Goal: Communication & Community: Ask a question

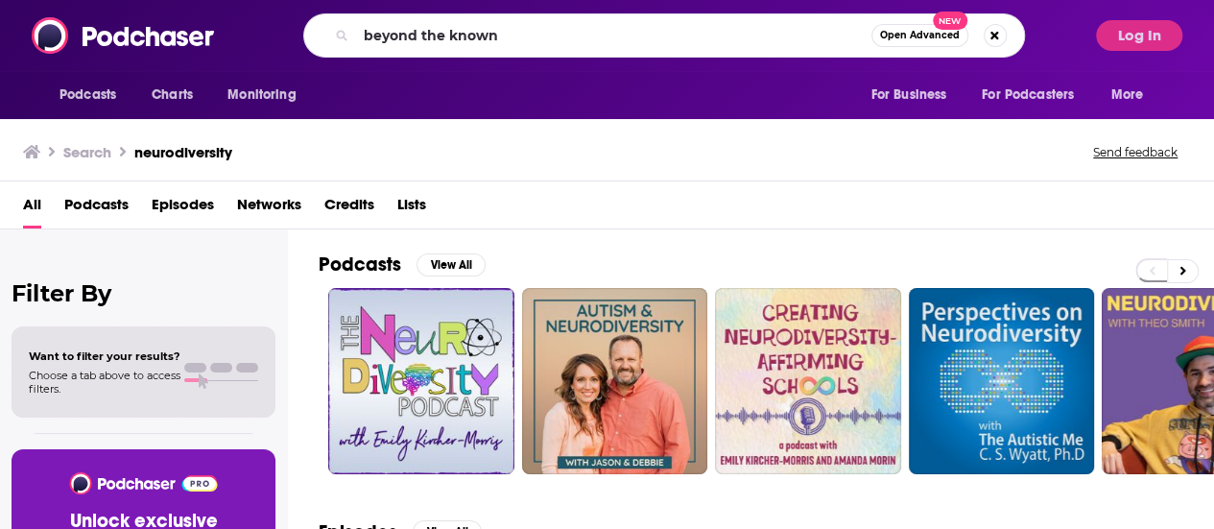
type input "beyond the known"
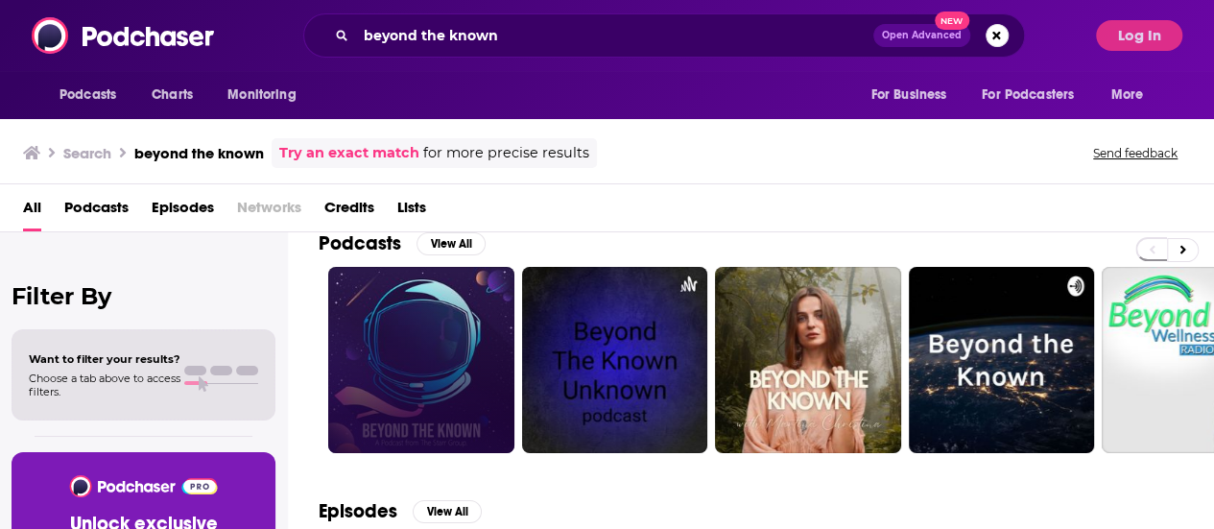
scroll to position [19, 0]
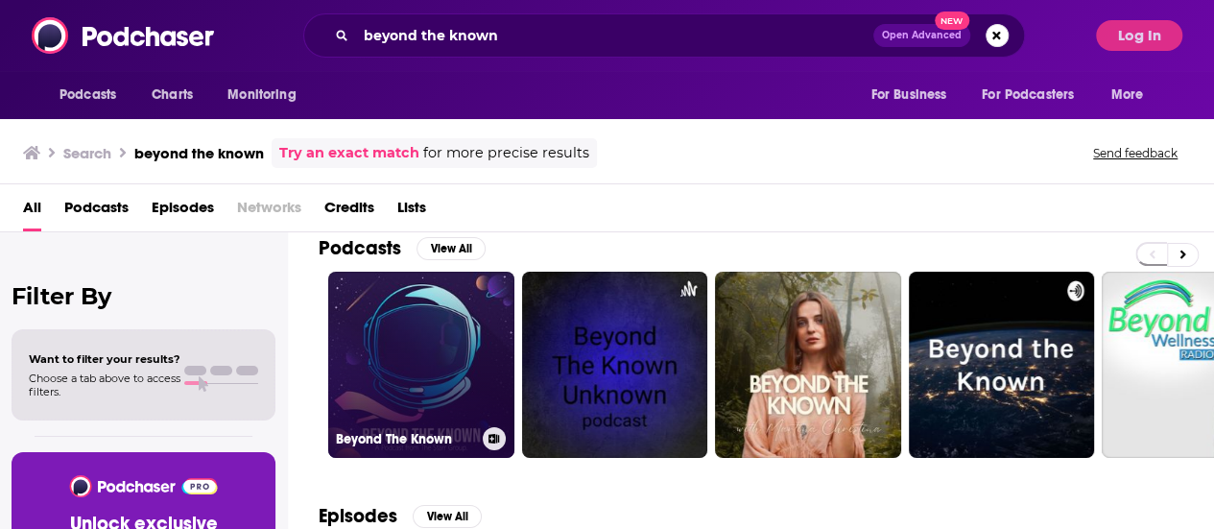
click at [468, 317] on link "Beyond The Known" at bounding box center [421, 365] width 186 height 186
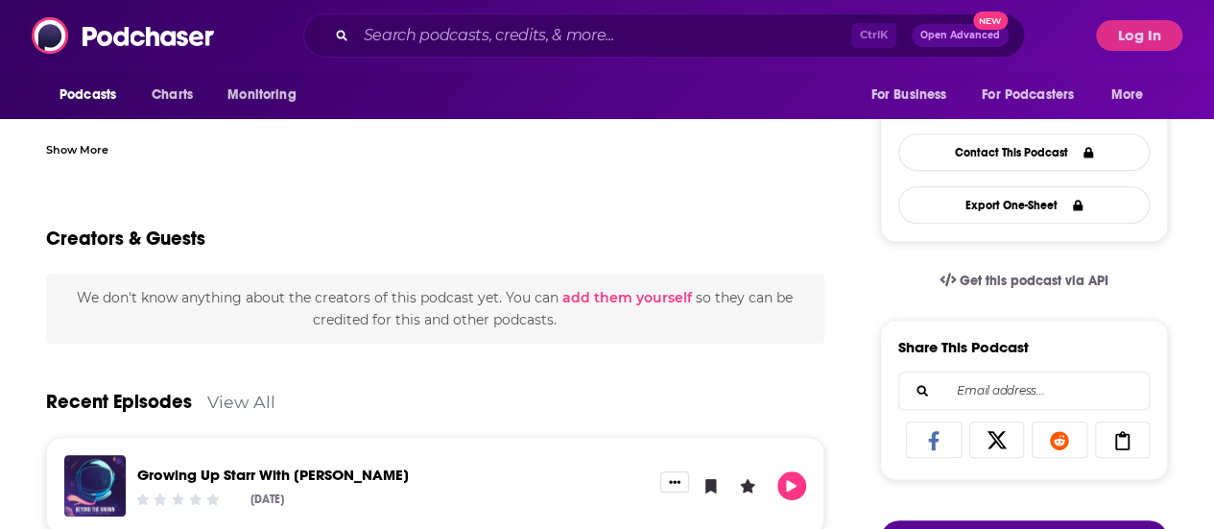
scroll to position [468, 0]
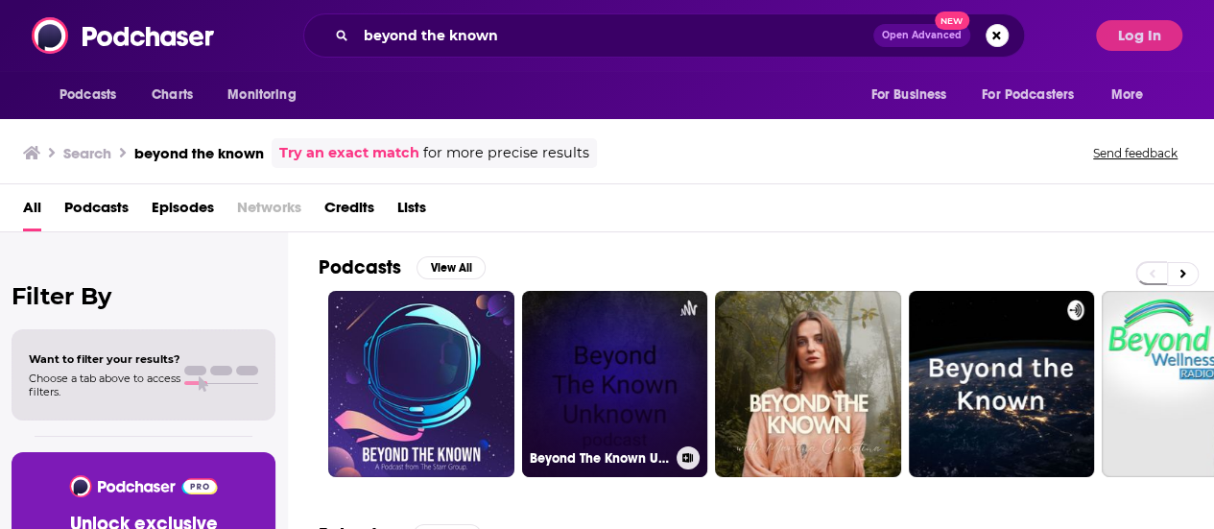
click at [576, 369] on link "Beyond The Known Unknown" at bounding box center [615, 384] width 186 height 186
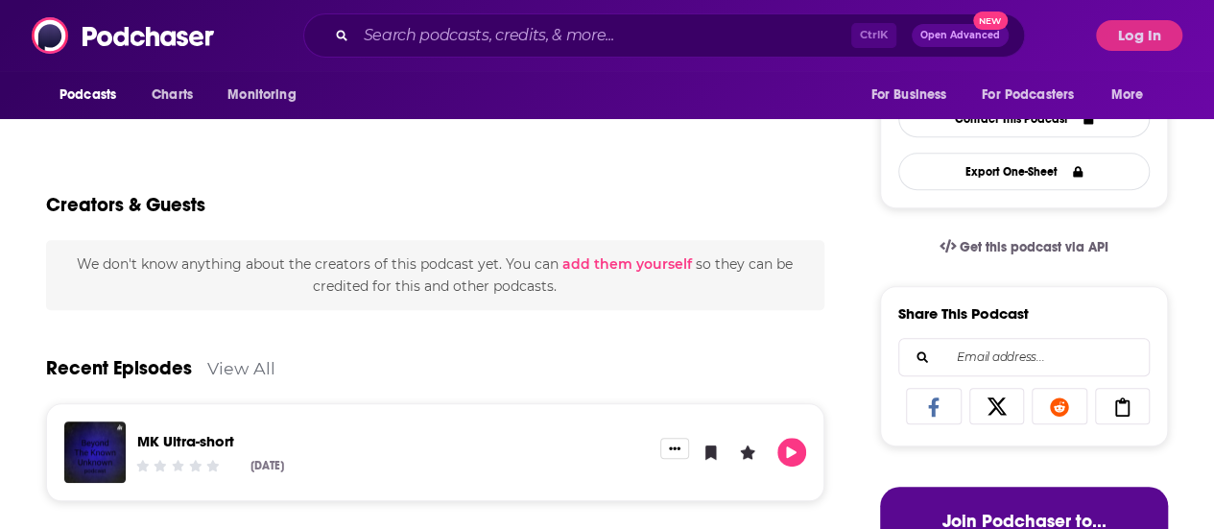
scroll to position [499, 0]
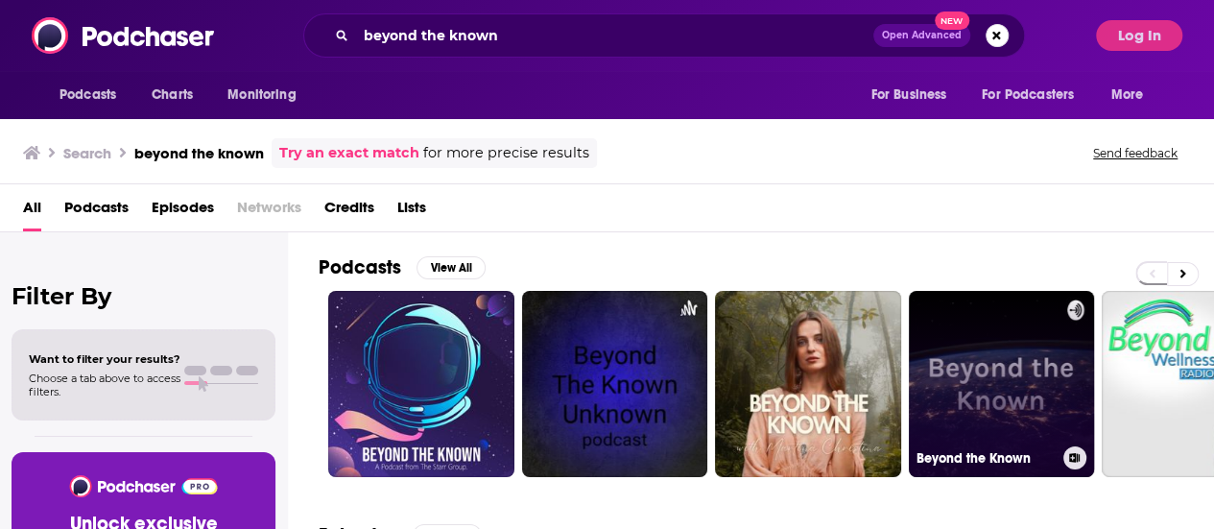
click at [997, 392] on link "Beyond the Known" at bounding box center [1002, 384] width 186 height 186
click at [991, 385] on link "Beyond the Known" at bounding box center [1002, 384] width 186 height 186
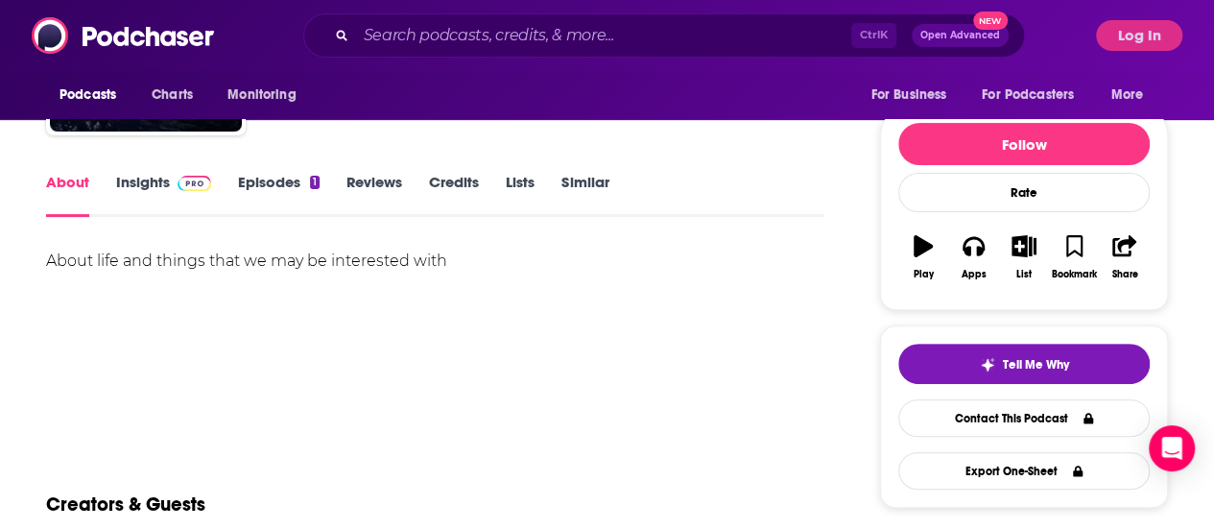
scroll to position [192, 0]
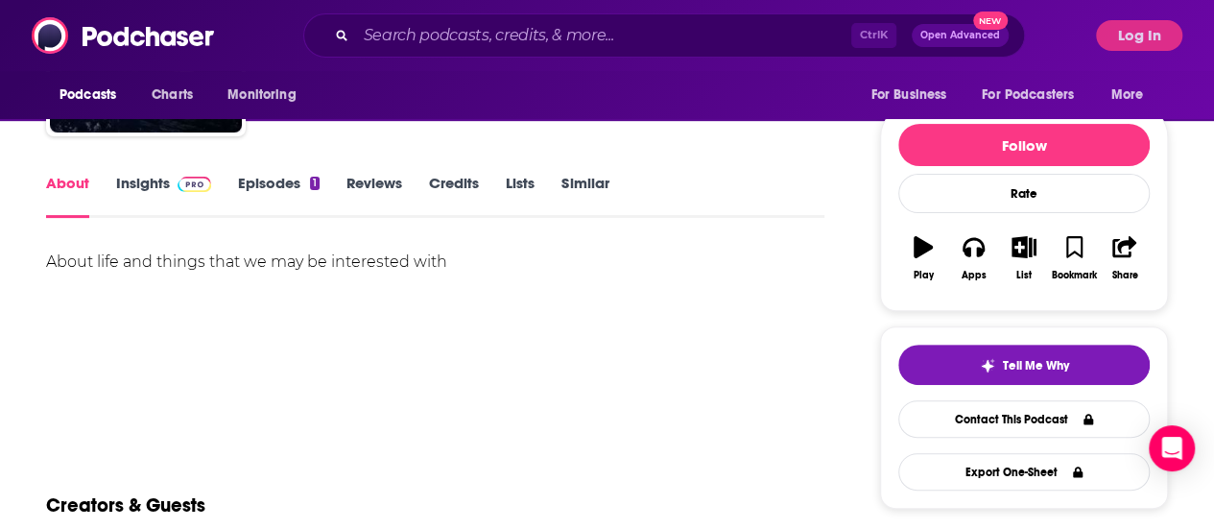
click at [132, 204] on link "Insights" at bounding box center [163, 196] width 95 height 44
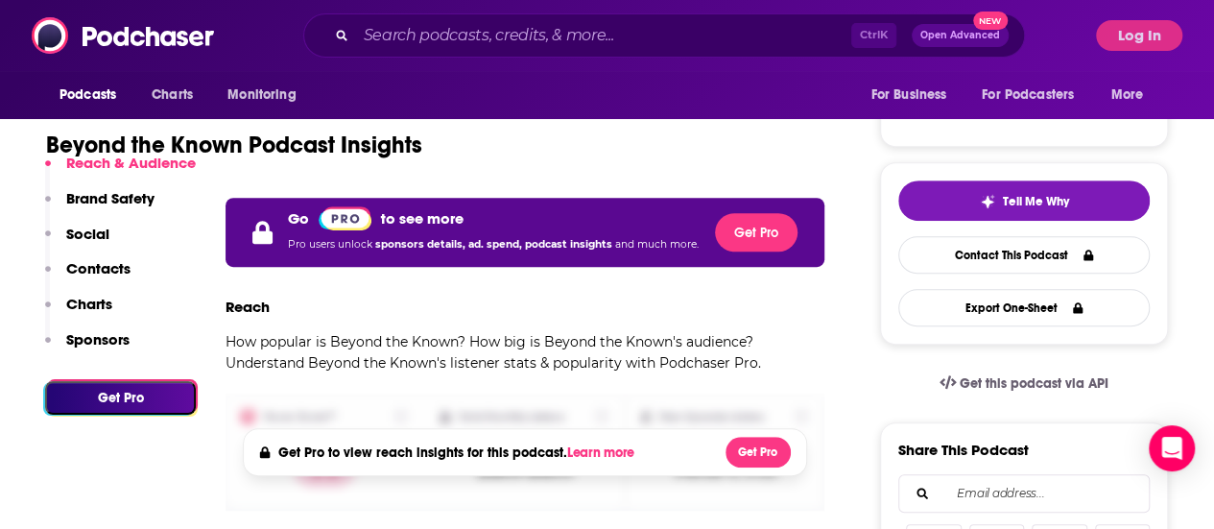
scroll to position [203, 0]
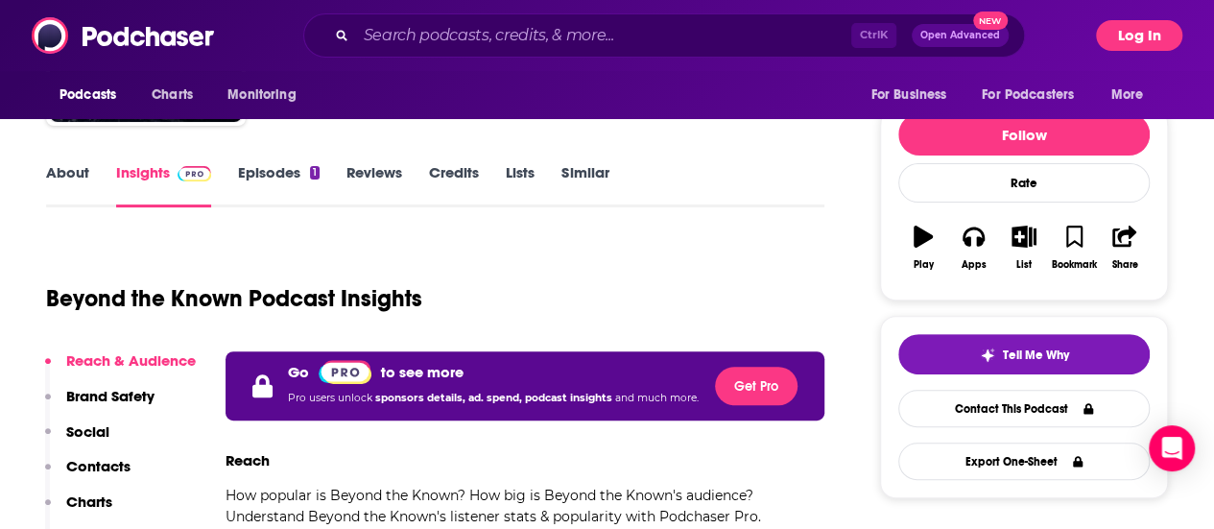
click at [1146, 45] on button "Log In" at bounding box center [1139, 35] width 86 height 31
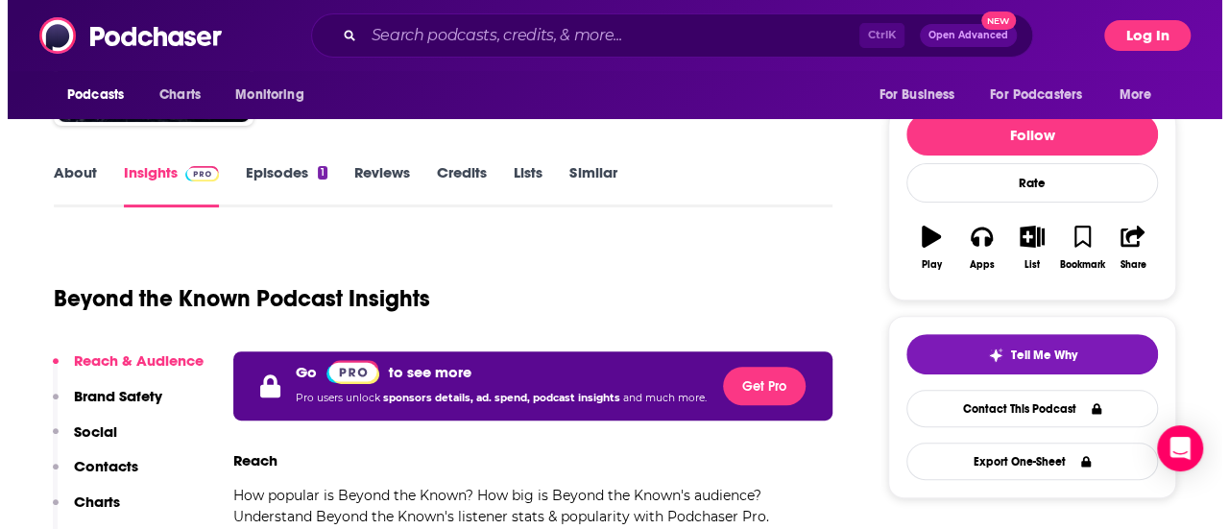
scroll to position [0, 0]
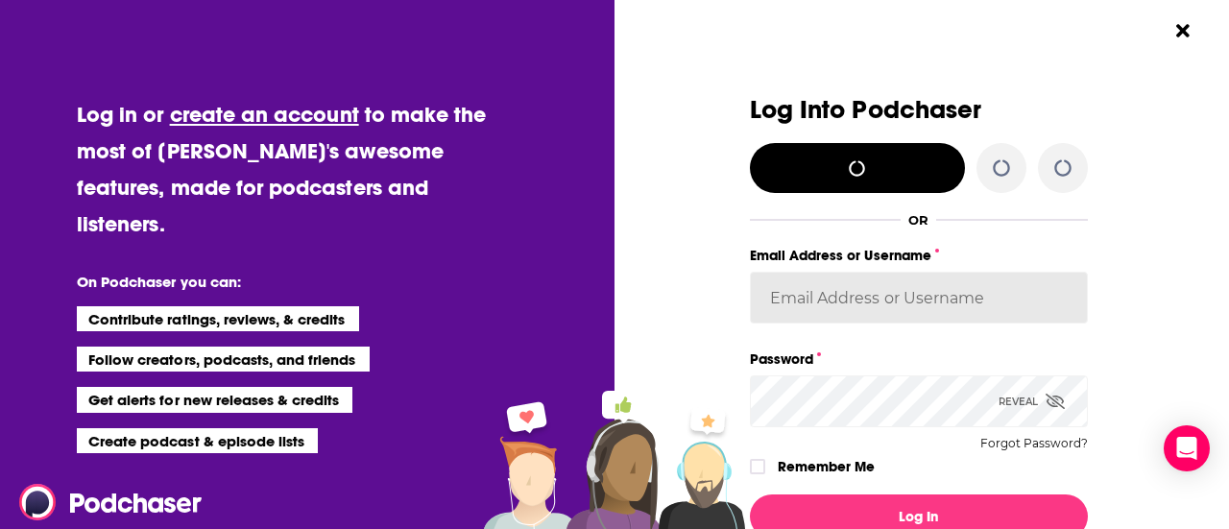
type input "[PERSON_NAME][EMAIL_ADDRESS][DOMAIN_NAME]"
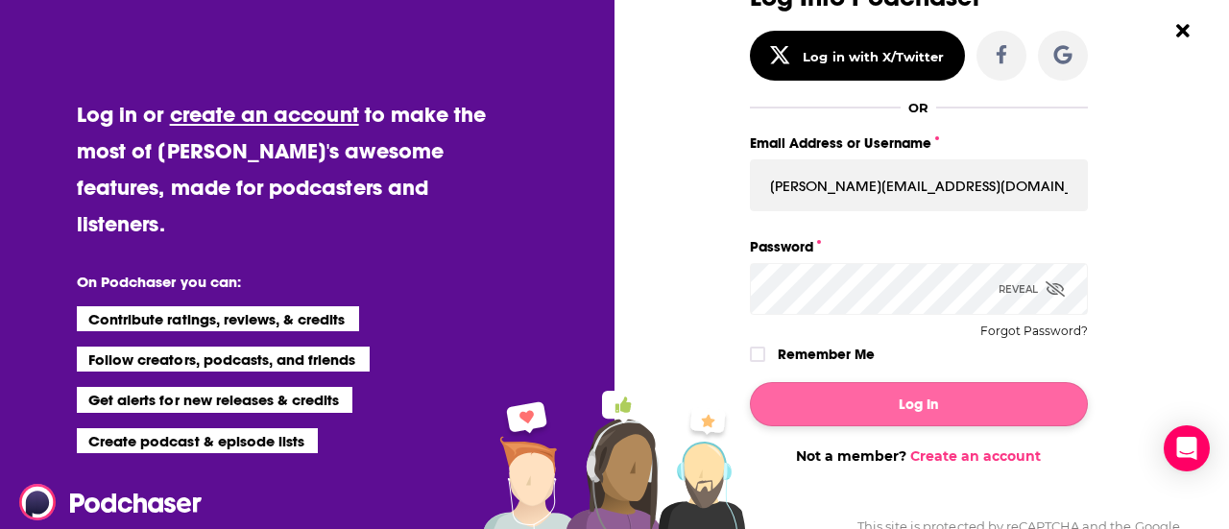
scroll to position [113, 0]
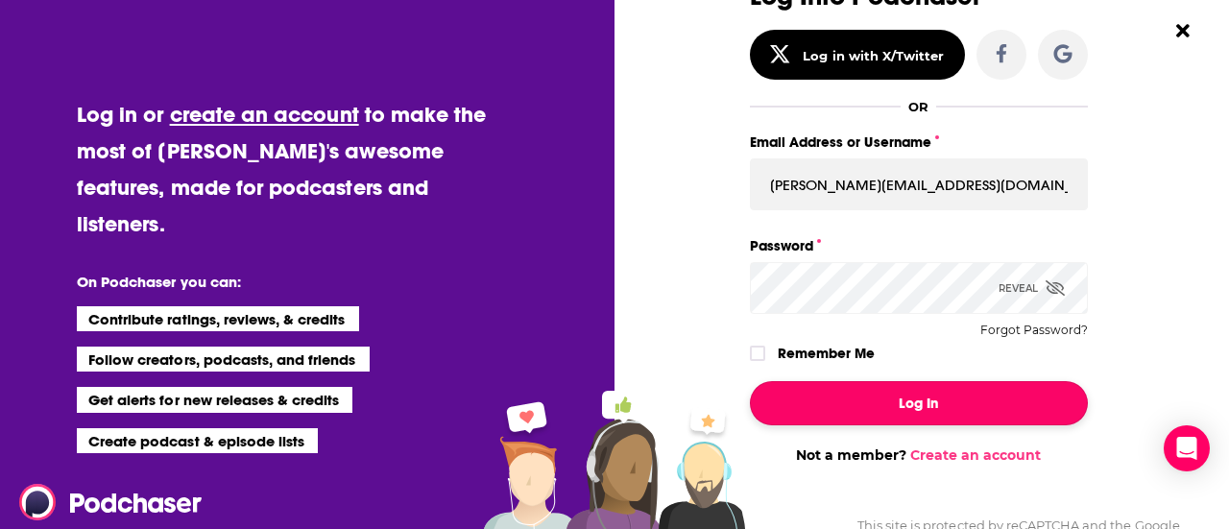
click at [817, 406] on button "Log In" at bounding box center [919, 403] width 338 height 44
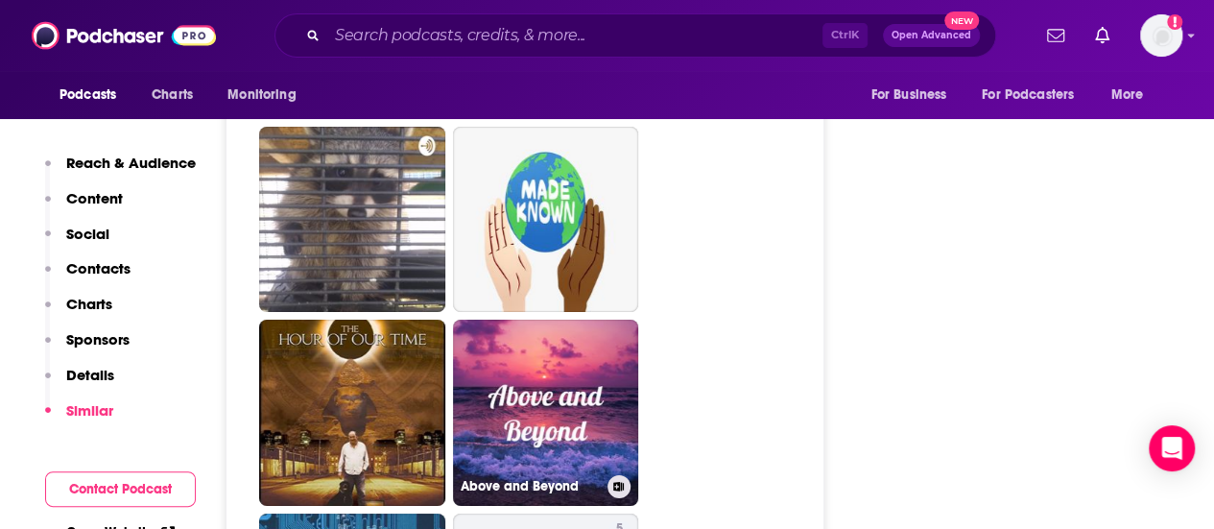
scroll to position [3312, 0]
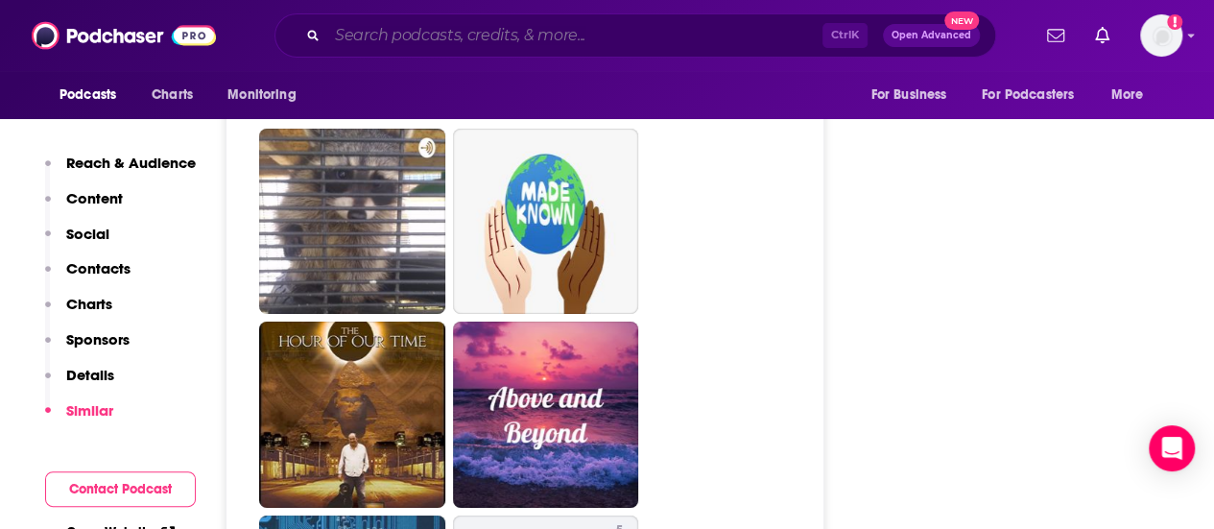
click at [648, 32] on input "Search podcasts, credits, & more..." at bounding box center [574, 35] width 495 height 31
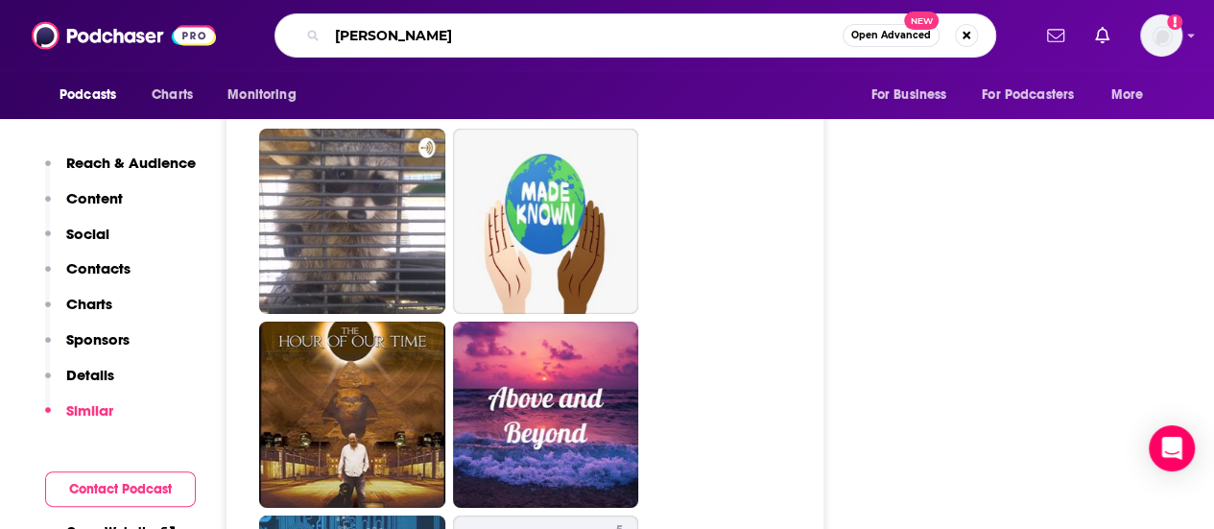
type input "[PERSON_NAME]"
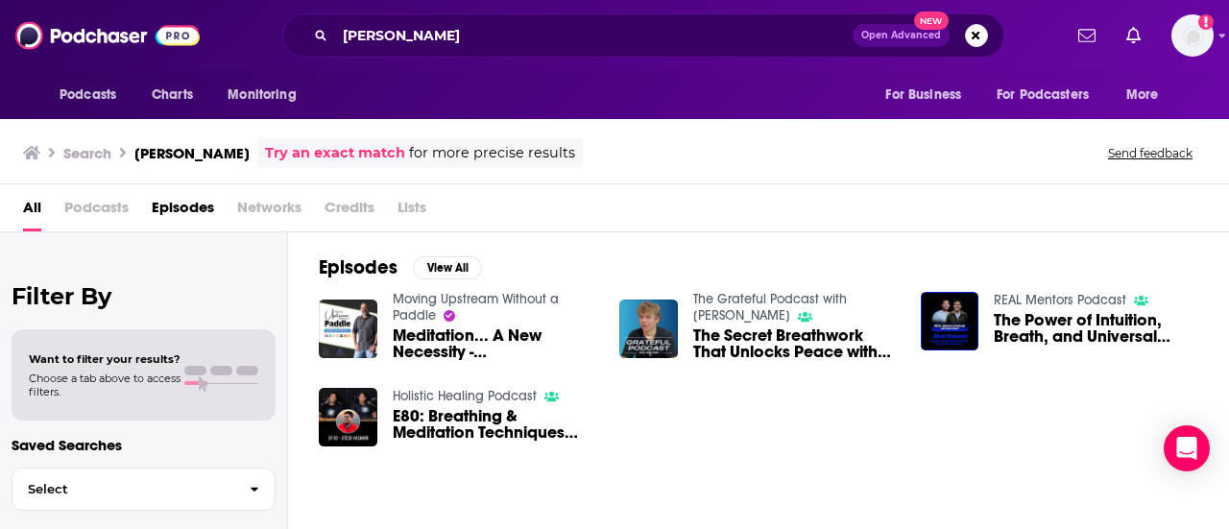
click at [470, 53] on div "[PERSON_NAME] Open Advanced New" at bounding box center [643, 35] width 722 height 44
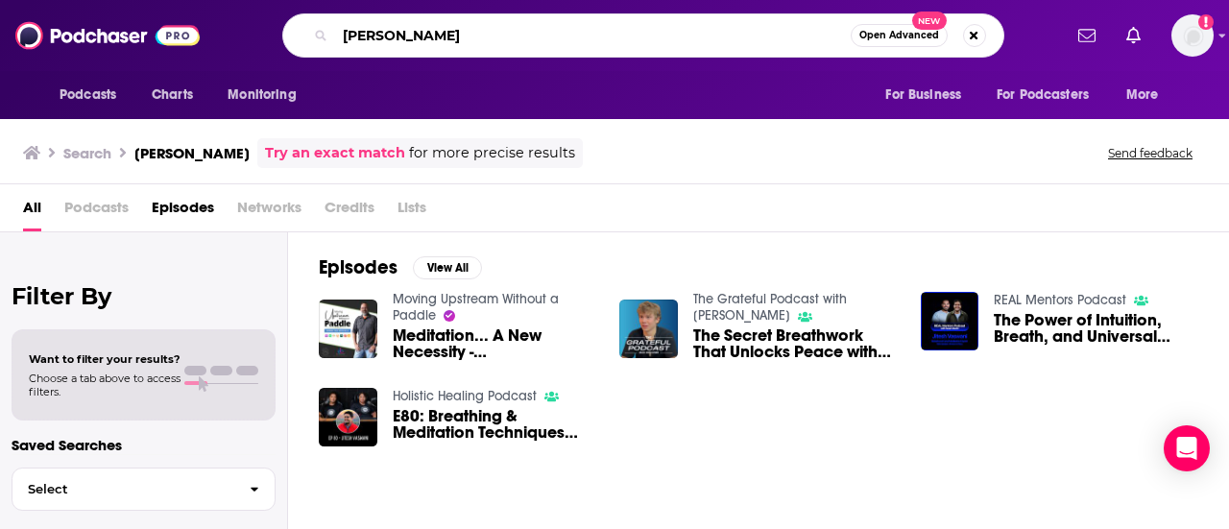
click at [456, 31] on input "[PERSON_NAME]" at bounding box center [592, 35] width 515 height 31
type input "beyond the known"
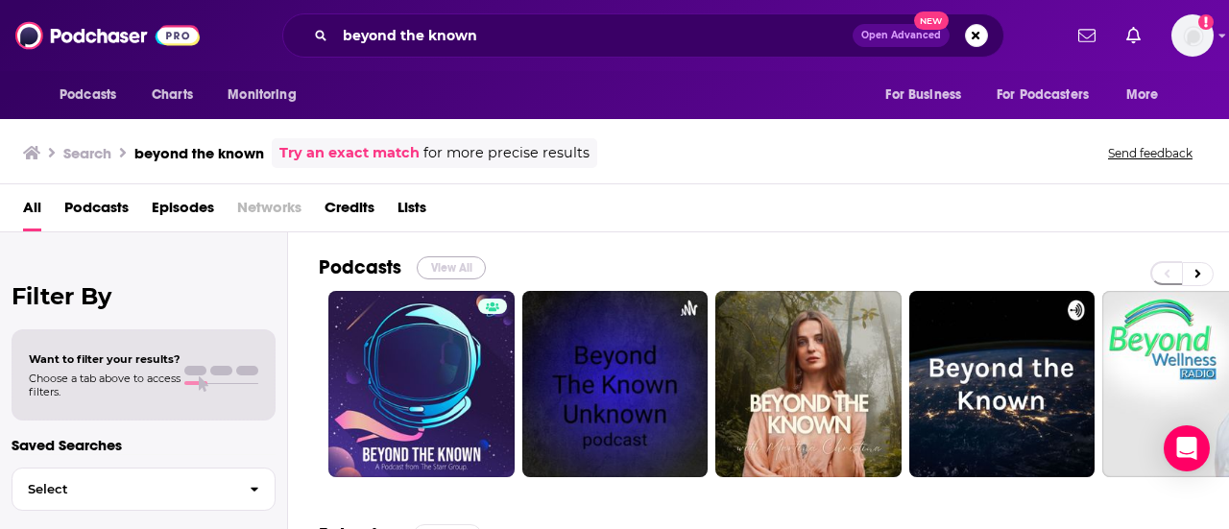
click at [438, 262] on button "View All" at bounding box center [451, 267] width 69 height 23
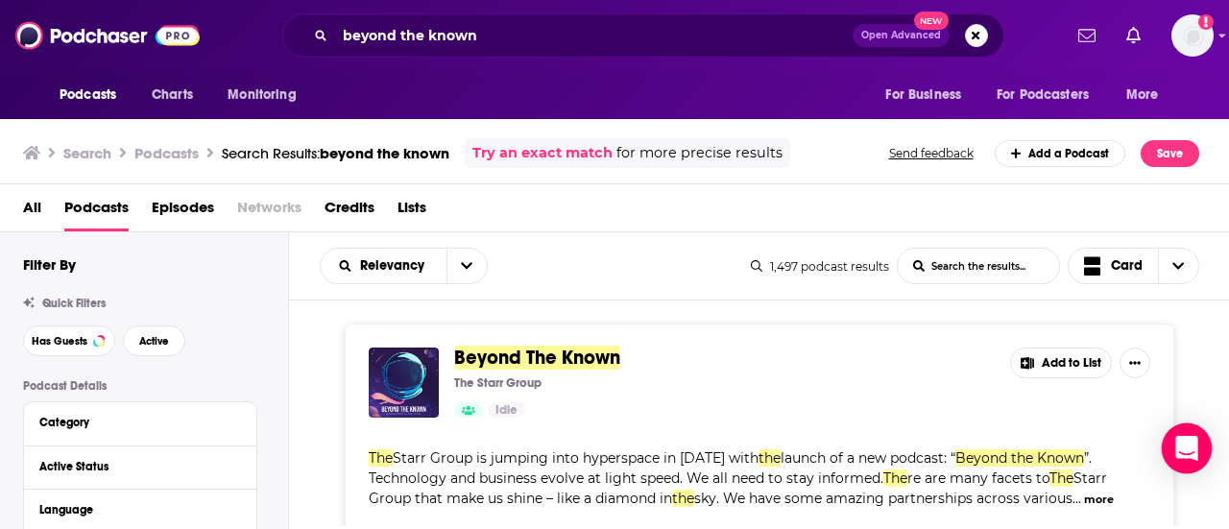
click at [1176, 452] on icon "Open Intercom Messenger" at bounding box center [1186, 448] width 25 height 25
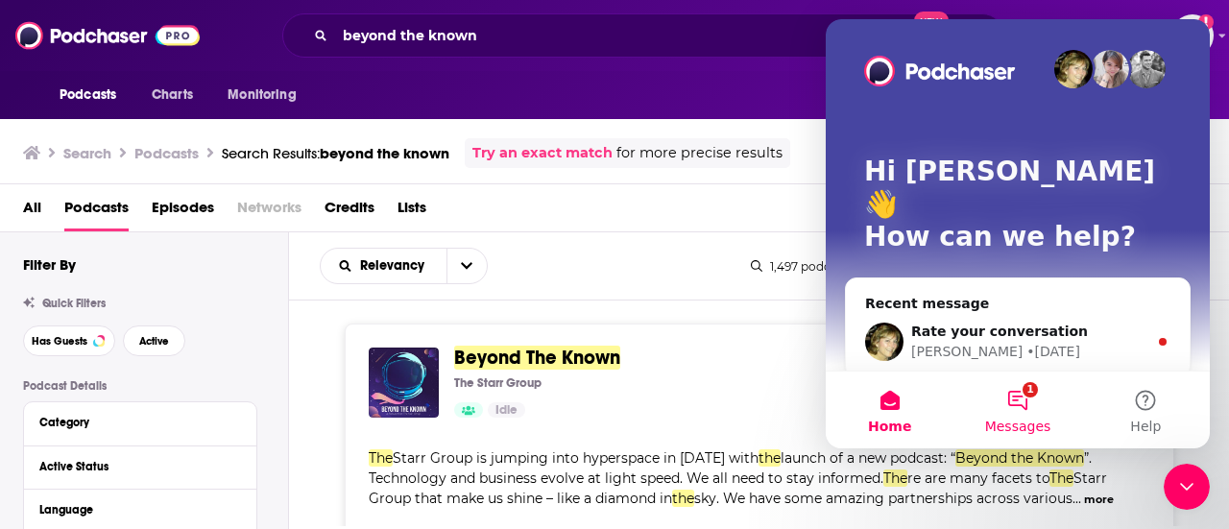
click at [1007, 403] on button "1 Messages" at bounding box center [1017, 409] width 128 height 77
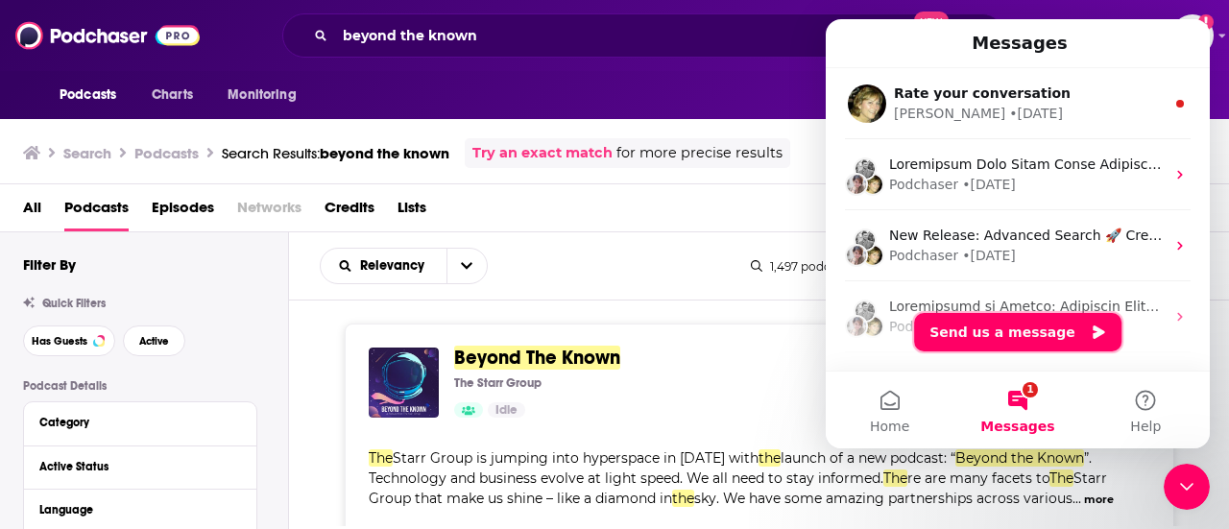
click at [1019, 331] on button "Send us a message" at bounding box center [1017, 332] width 207 height 38
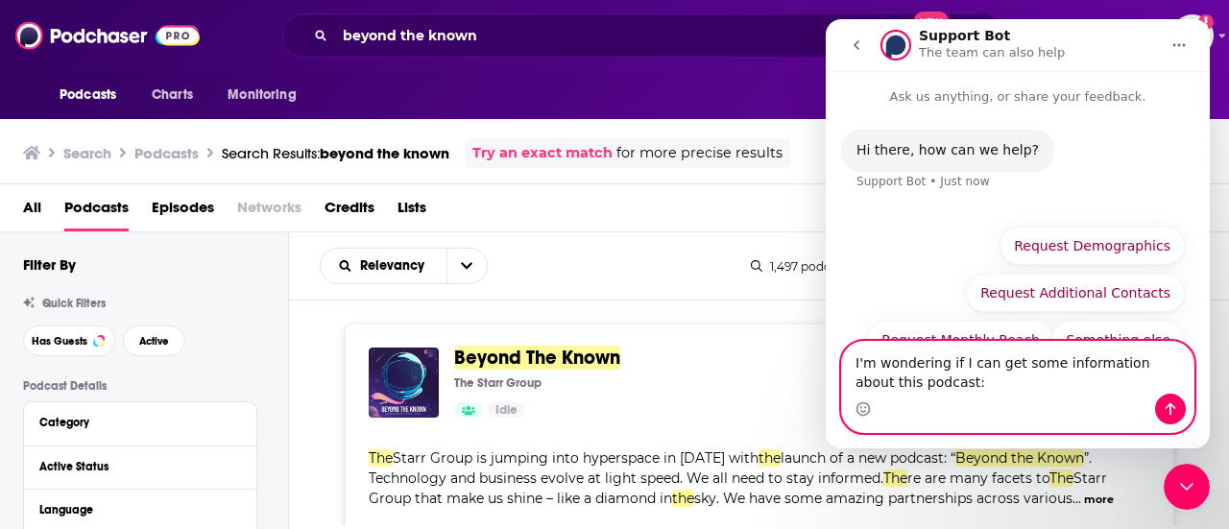
paste textarea "[URL][DOMAIN_NAME]"
type textarea "I'm wondering if I can get some information about this podcast: [URL][DOMAIN_NA…"
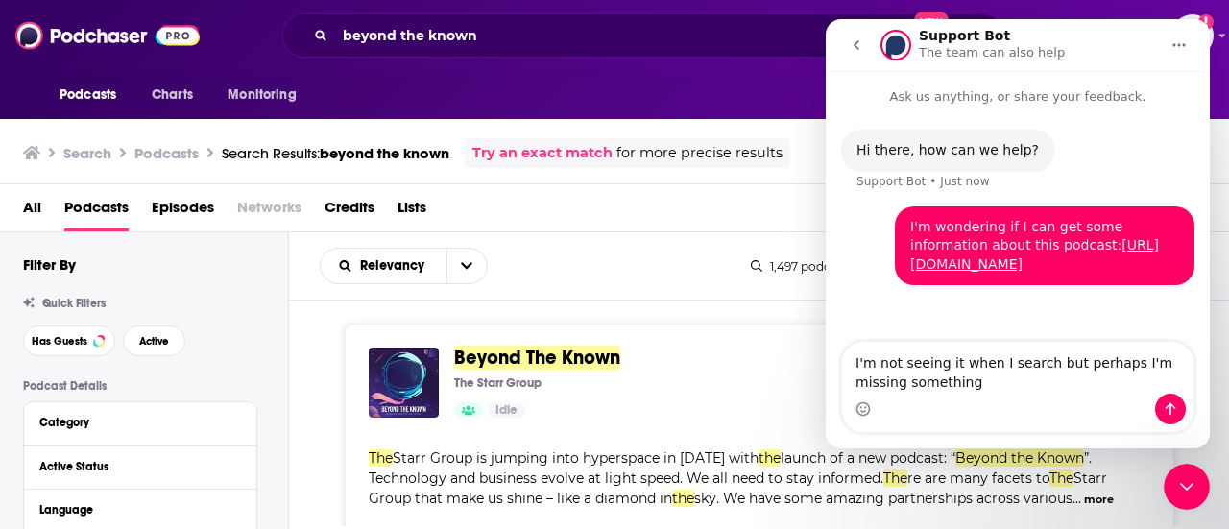
type textarea "I'm not seeing it when I search but perhaps I'm missing something?"
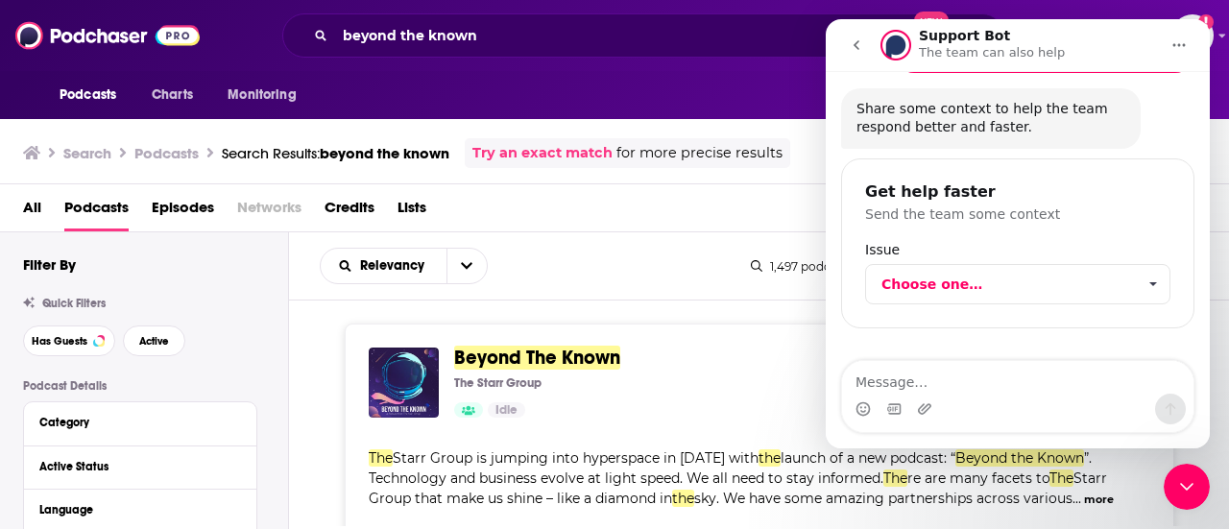
scroll to position [271, 0]
click at [959, 297] on span "Choose one…" at bounding box center [1008, 284] width 254 height 38
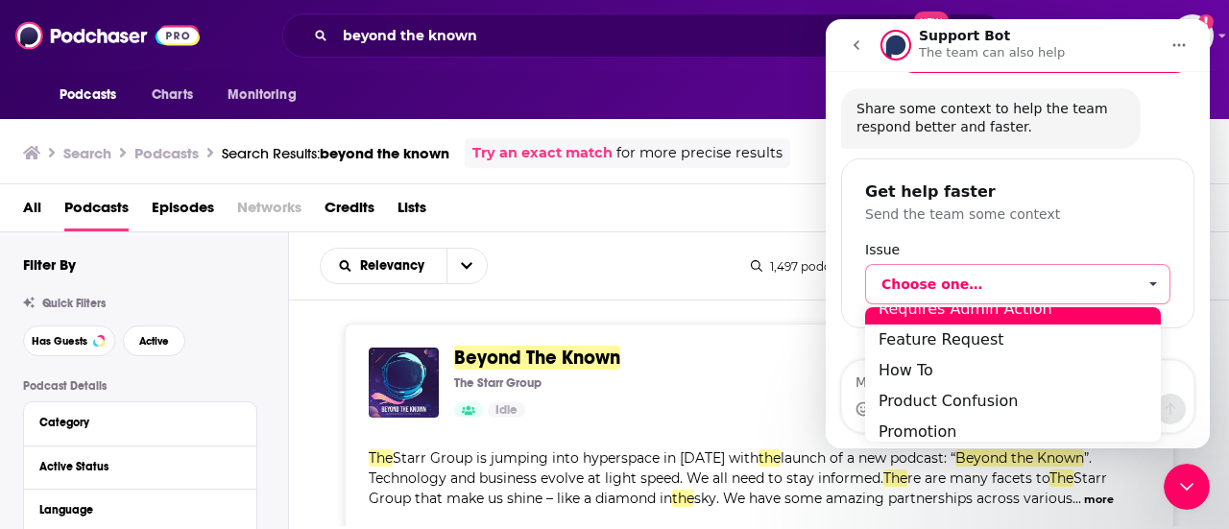
scroll to position [43, 0]
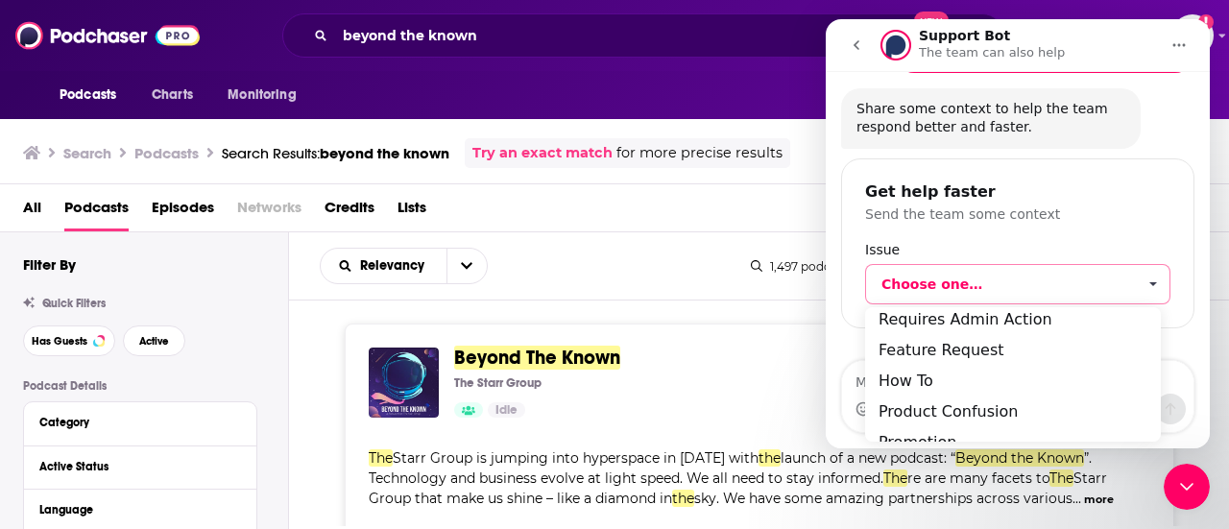
click at [1092, 203] on div "Get help faster Send the team some context" at bounding box center [1017, 202] width 305 height 36
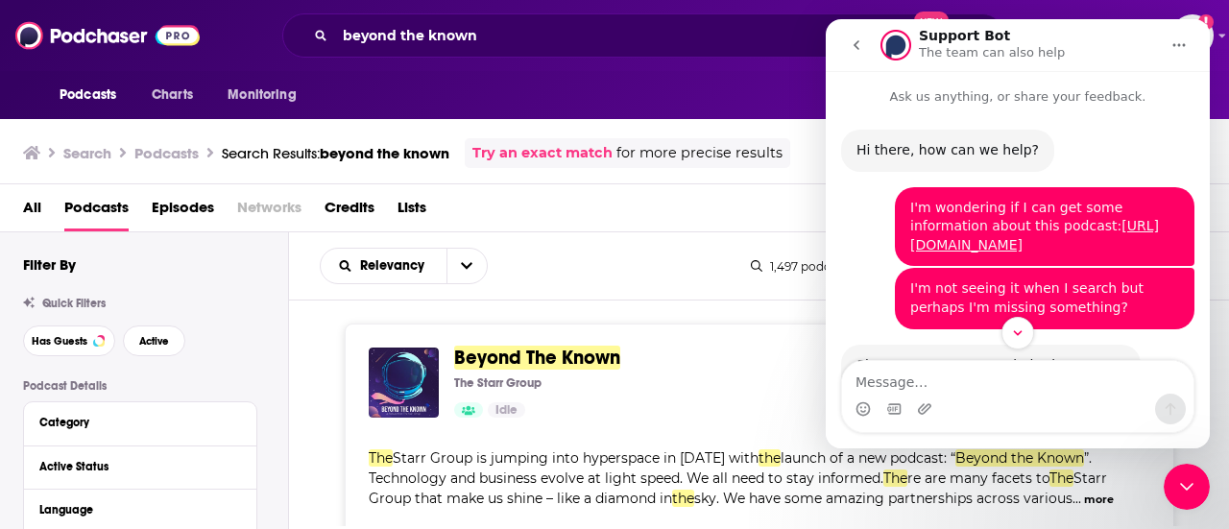
scroll to position [273, 0]
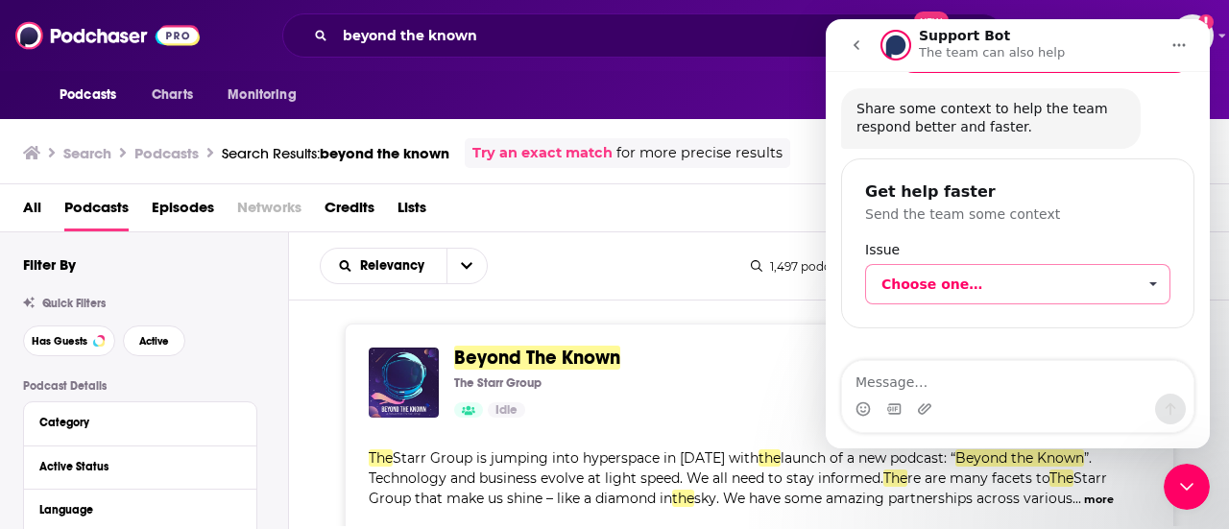
click at [1019, 289] on span "Choose one…" at bounding box center [1008, 284] width 254 height 38
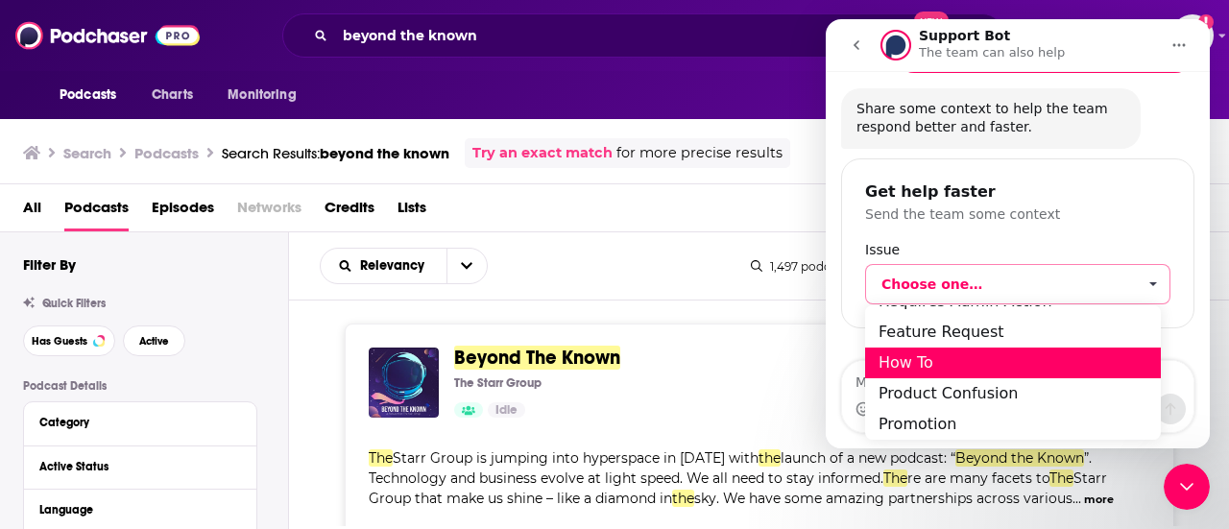
scroll to position [57, 0]
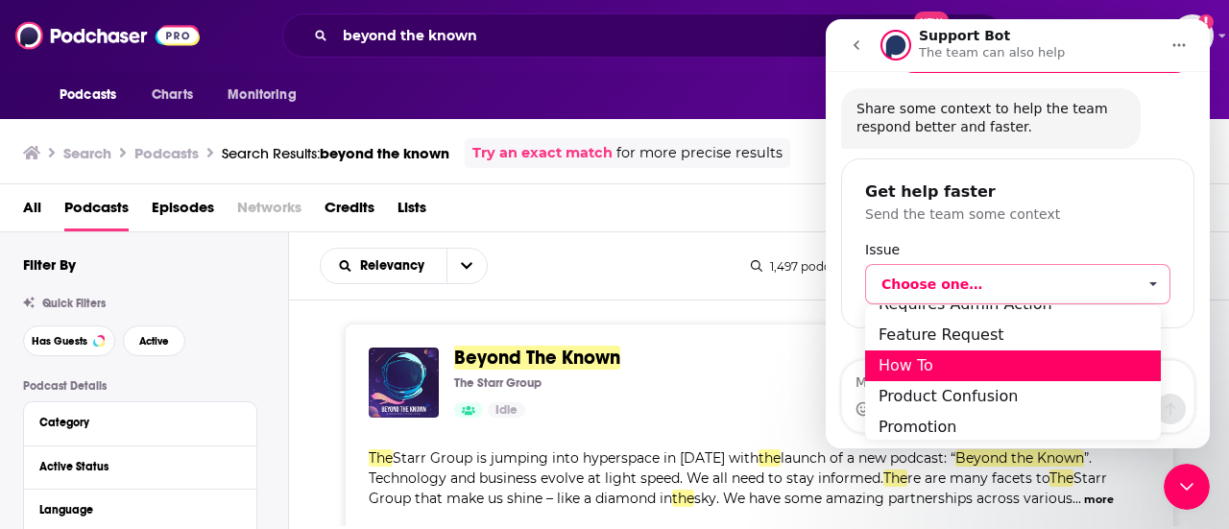
click at [968, 365] on div "How To" at bounding box center [1012, 365] width 297 height 31
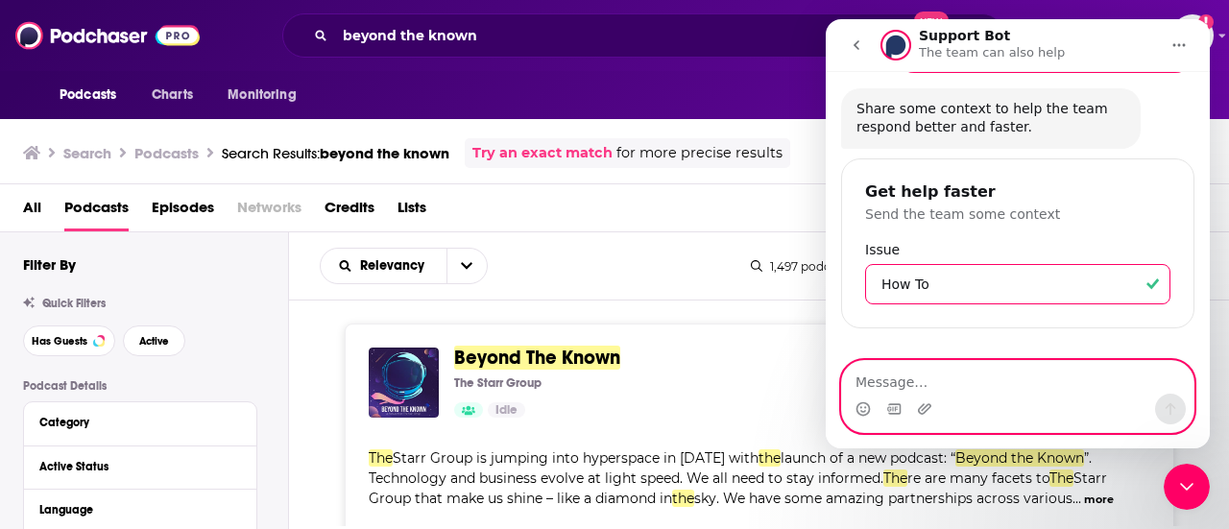
click at [979, 381] on textarea "Message…" at bounding box center [1017, 377] width 351 height 33
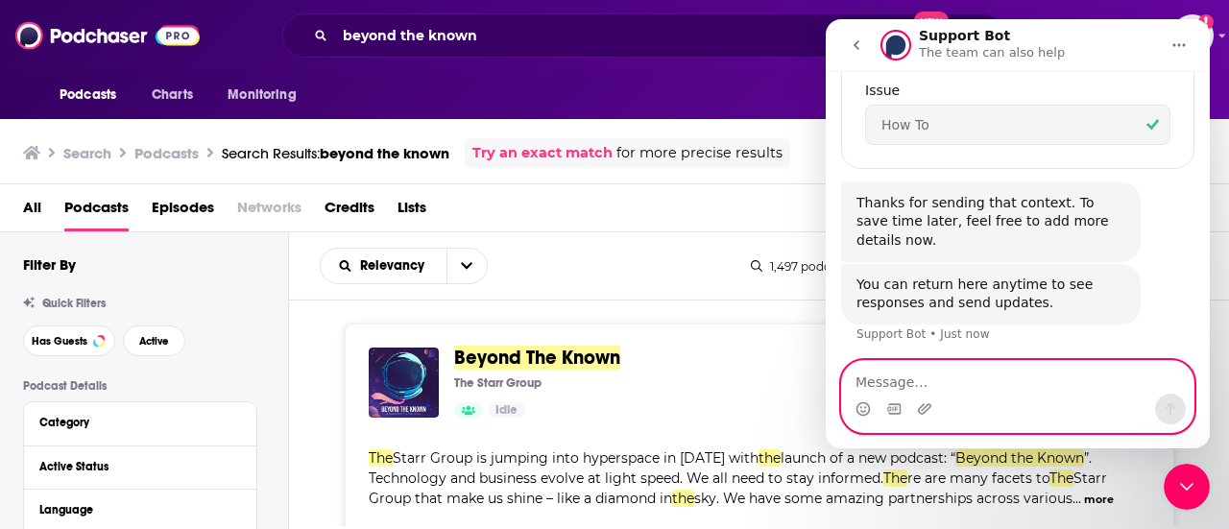
scroll to position [417, 0]
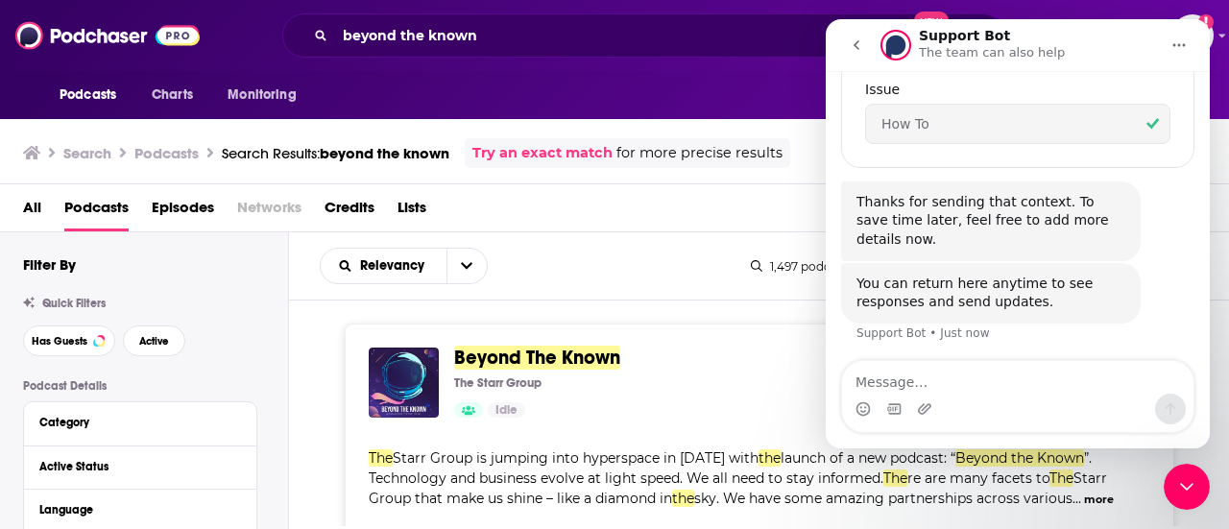
click at [862, 49] on icon "go back" at bounding box center [855, 44] width 15 height 15
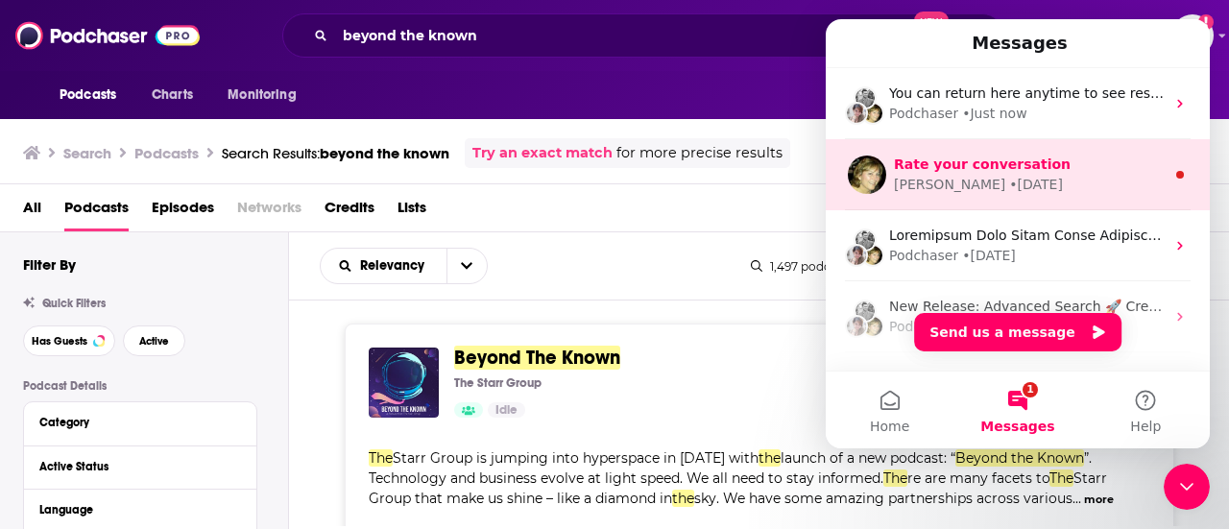
click at [1009, 183] on div "• [DATE]" at bounding box center [1036, 185] width 54 height 20
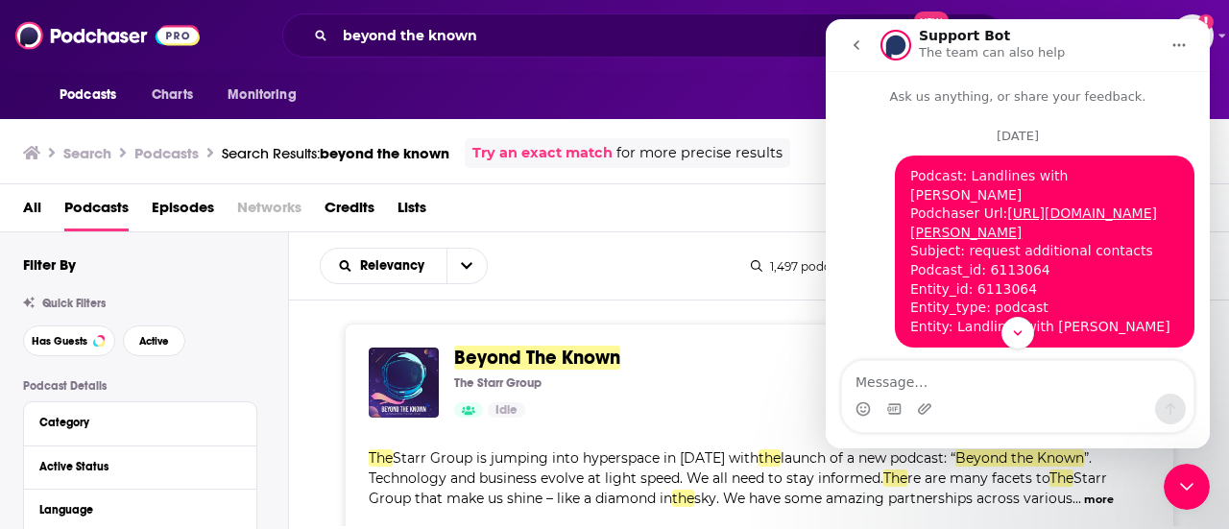
click at [859, 54] on button "go back" at bounding box center [856, 45] width 36 height 36
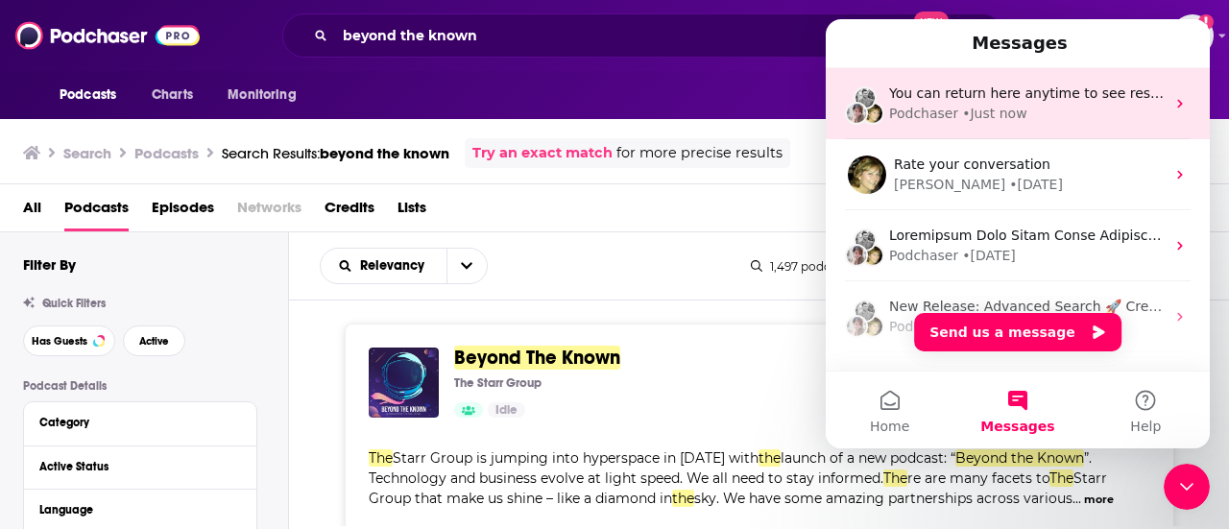
click at [1050, 116] on div "Podchaser • Just now" at bounding box center [1026, 114] width 275 height 20
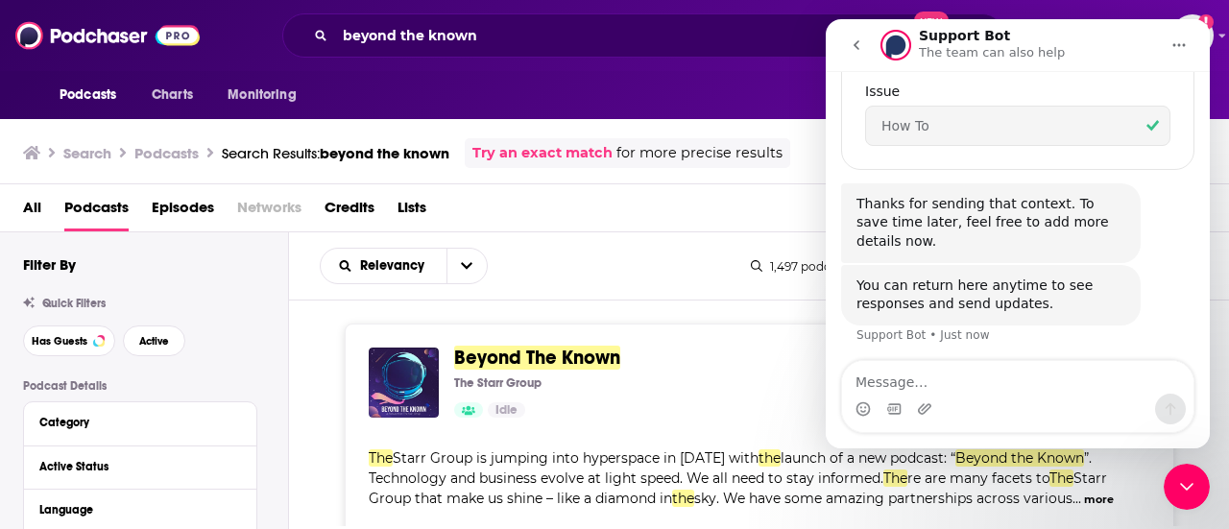
scroll to position [417, 0]
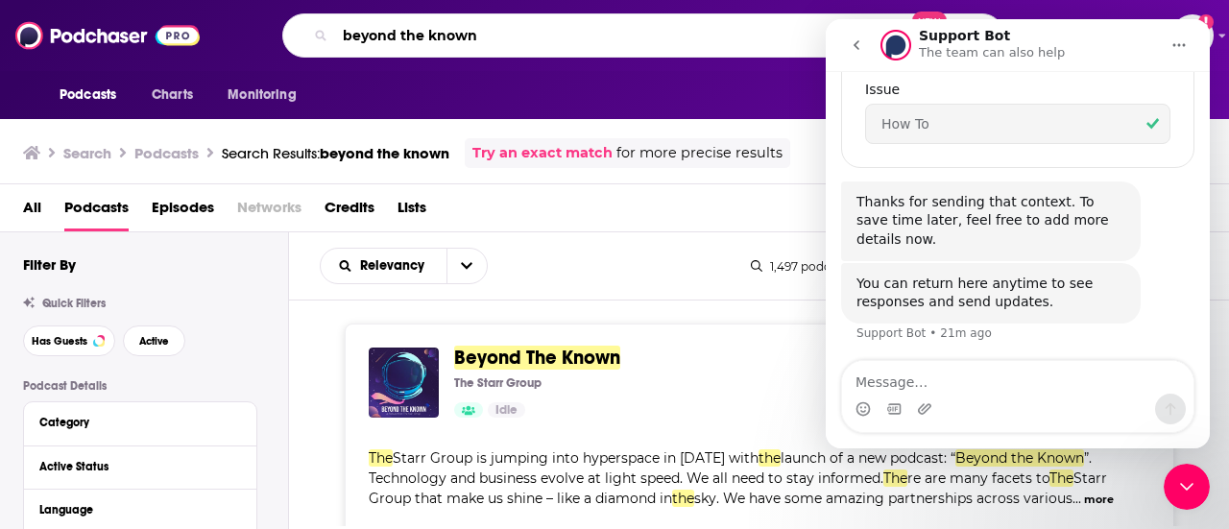
click at [565, 24] on input "beyond the known" at bounding box center [592, 35] width 515 height 31
type input "[PERSON_NAME]"
